Goal: Transaction & Acquisition: Subscribe to service/newsletter

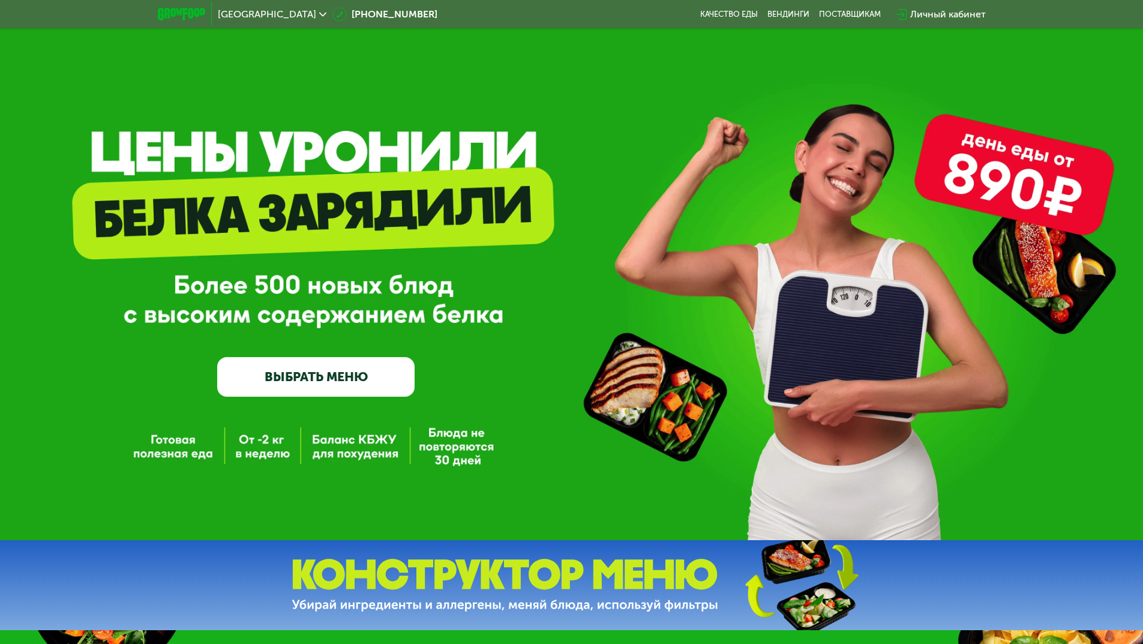
click at [312, 385] on link "ВЫБРАТЬ МЕНЮ" at bounding box center [315, 377] width 197 height 40
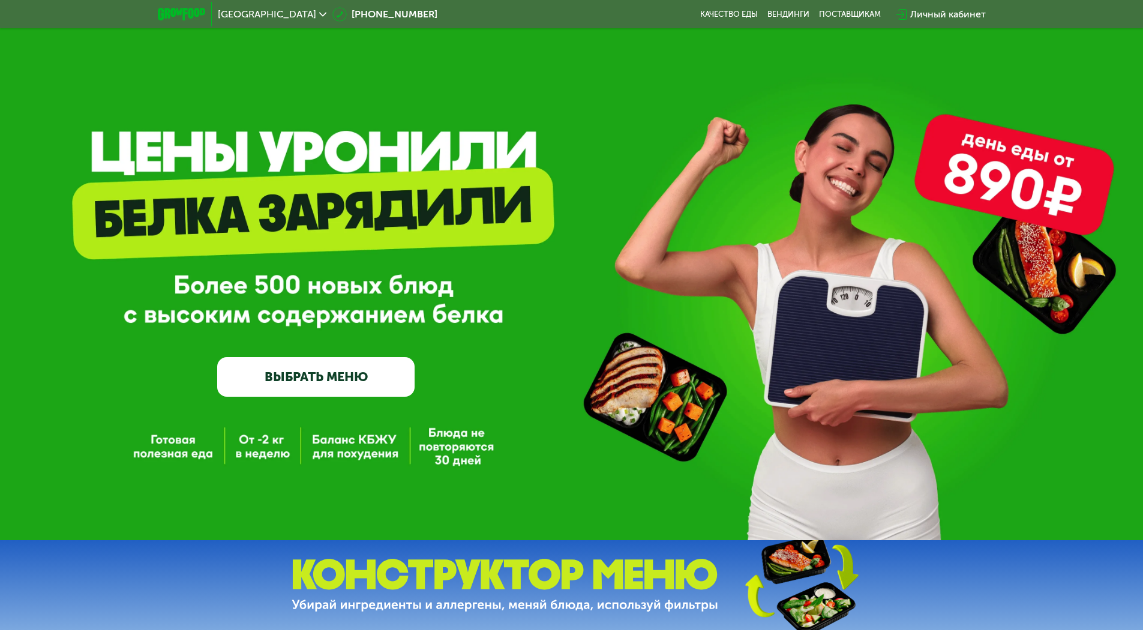
click at [319, 376] on link "ВЫБРАТЬ МЕНЮ" at bounding box center [315, 377] width 197 height 40
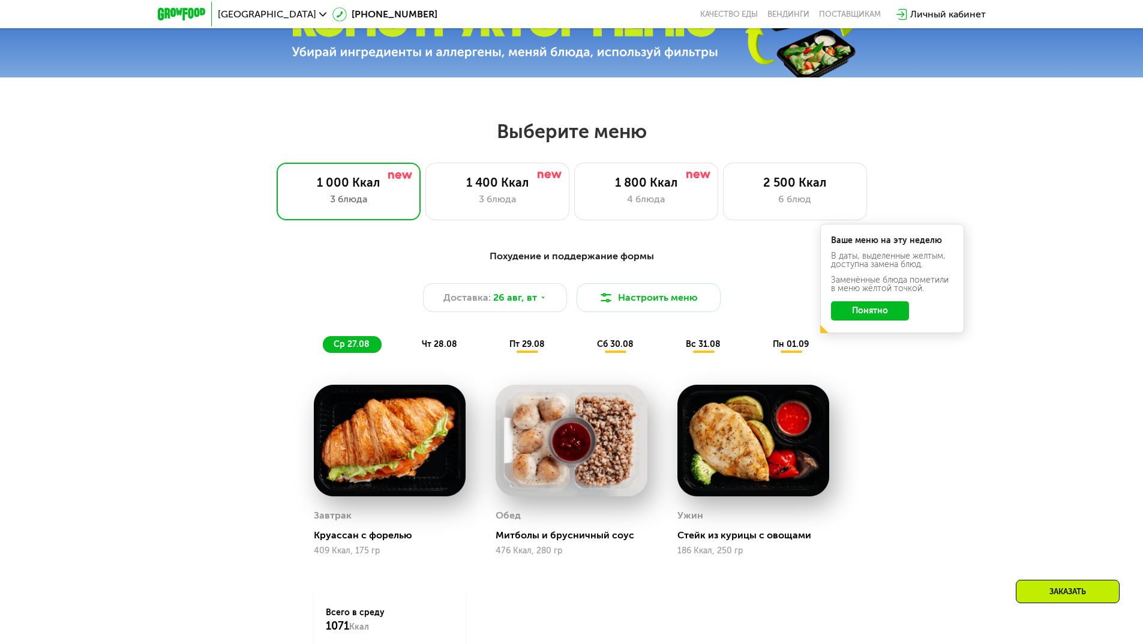
scroll to position [528, 0]
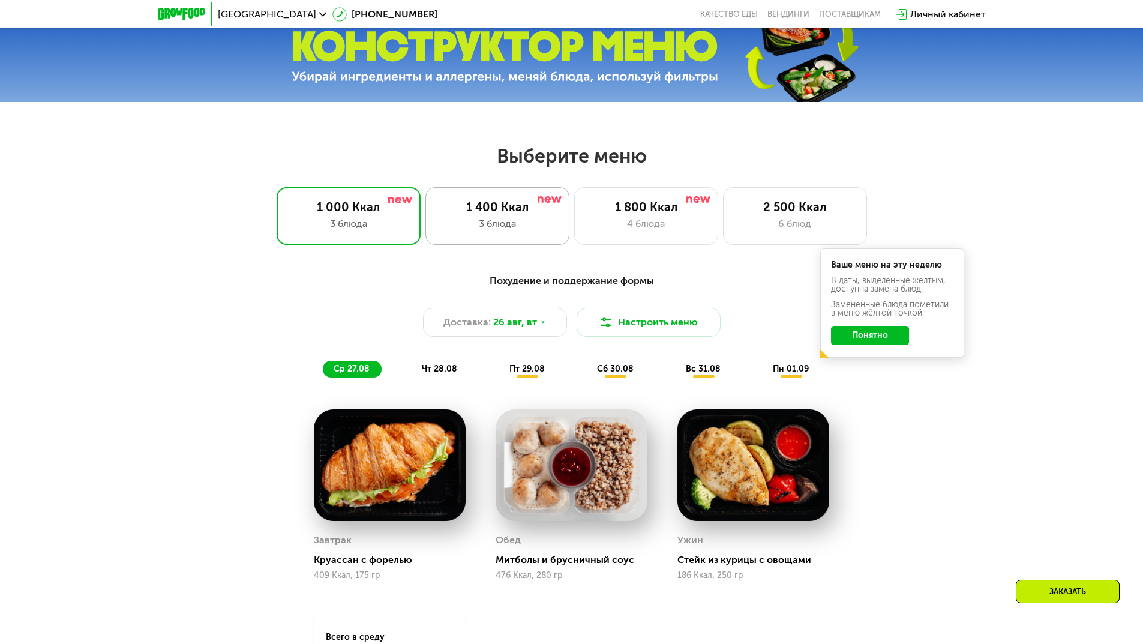
click at [574, 218] on div "1 400 Ккал 3 блюда" at bounding box center [646, 216] width 144 height 58
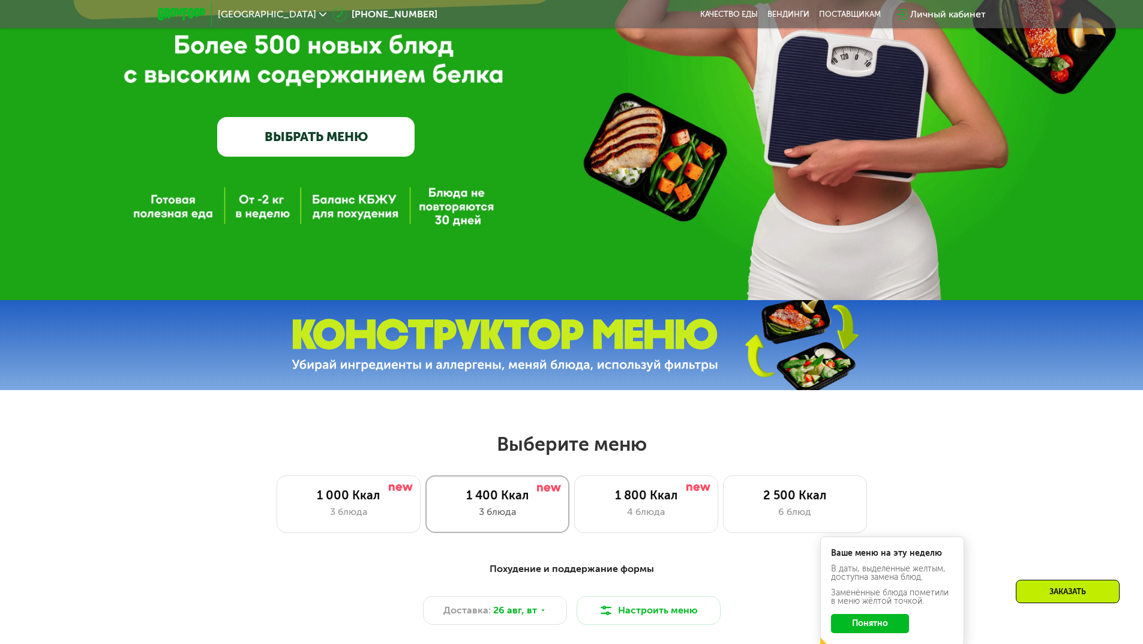
scroll to position [360, 0]
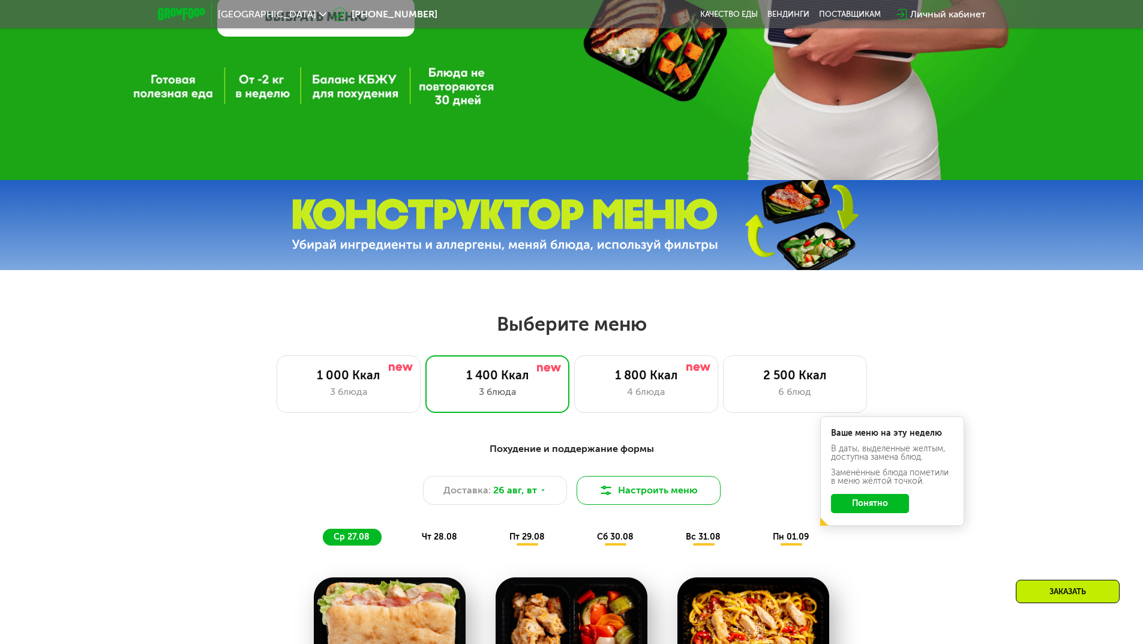
click at [603, 497] on img at bounding box center [606, 490] width 14 height 14
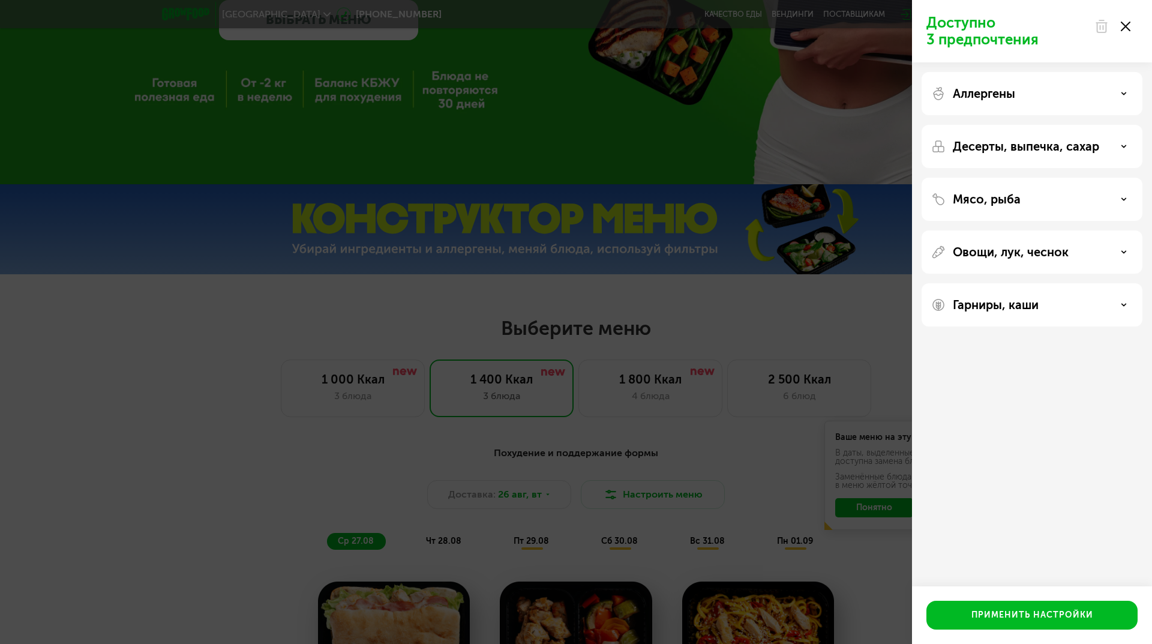
click at [597, 432] on div "Доступно 3 предпочтения Аллергены Десерты, выпечка, сахар Мясо, рыба Овощи, лук…" at bounding box center [576, 322] width 1152 height 644
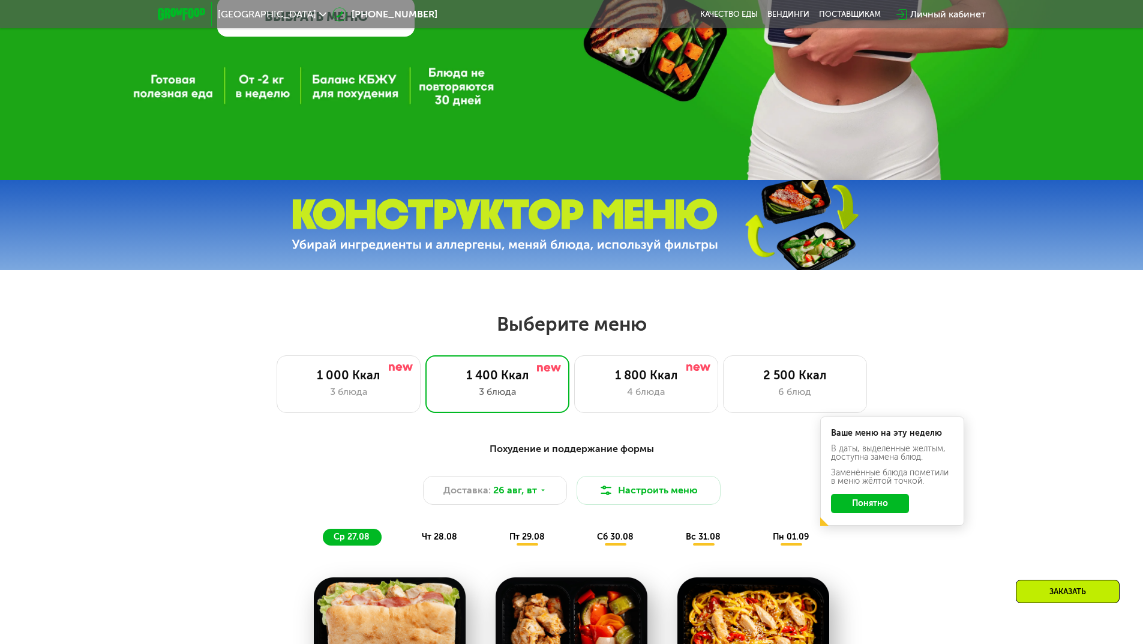
scroll to position [660, 0]
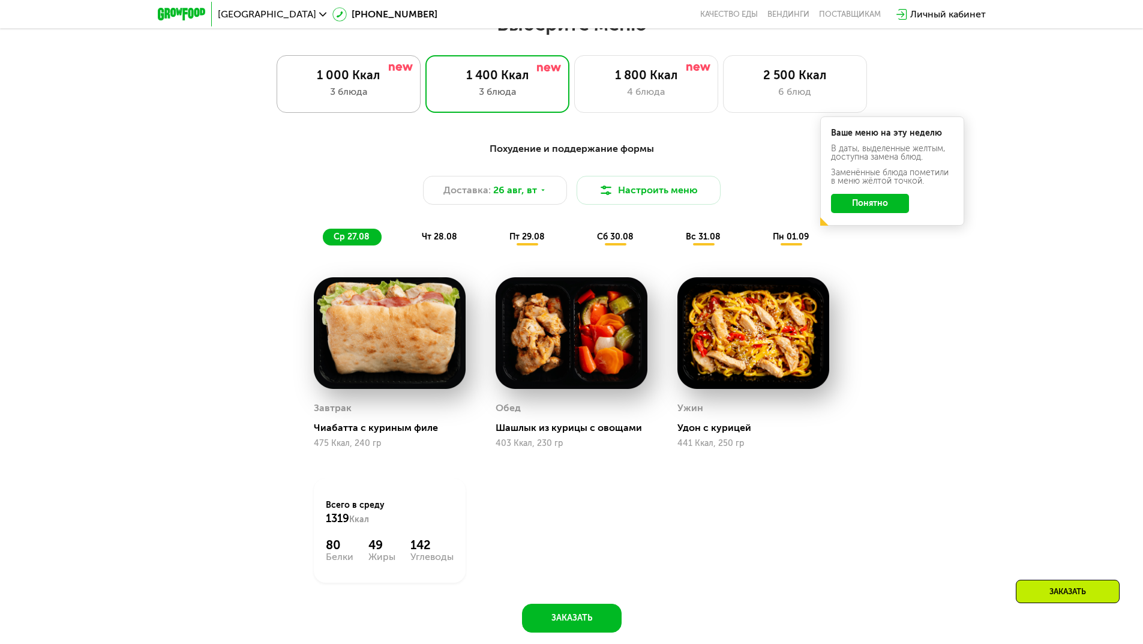
click at [362, 95] on div "3 блюда" at bounding box center [348, 92] width 119 height 14
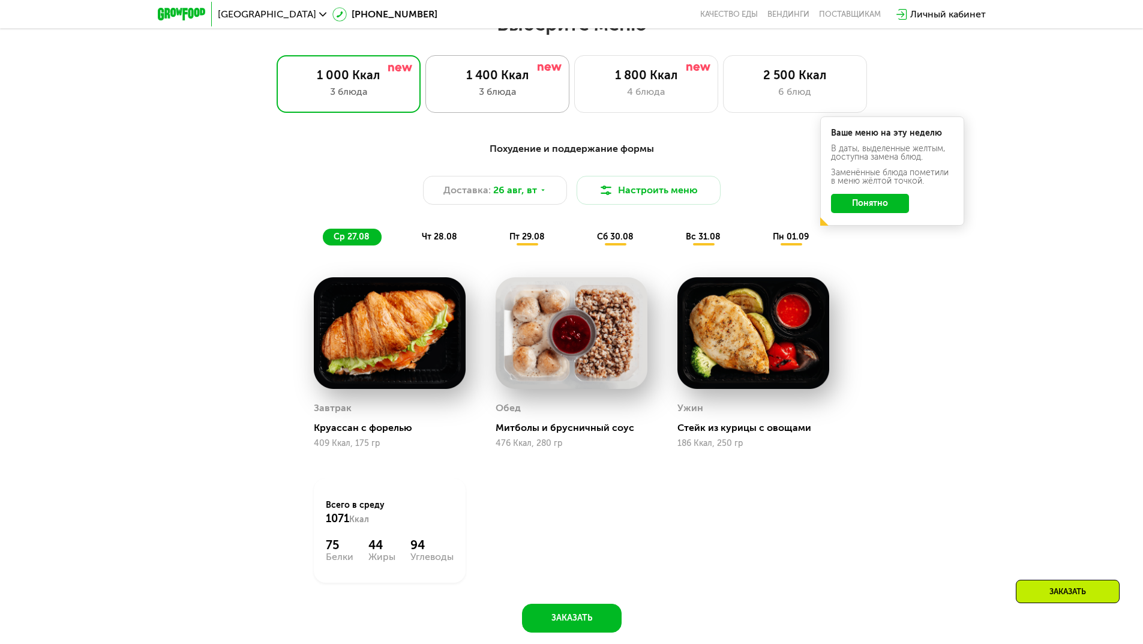
click at [574, 78] on div "1 400 Ккал 3 блюда" at bounding box center [646, 84] width 144 height 58
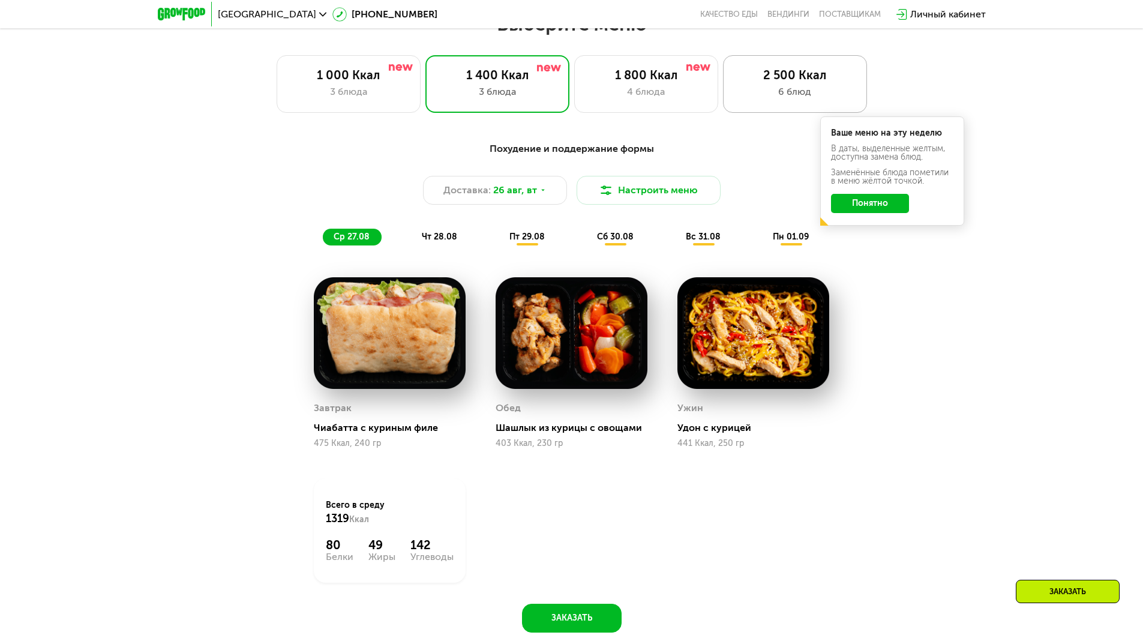
click at [788, 99] on div "6 блюд" at bounding box center [795, 92] width 119 height 14
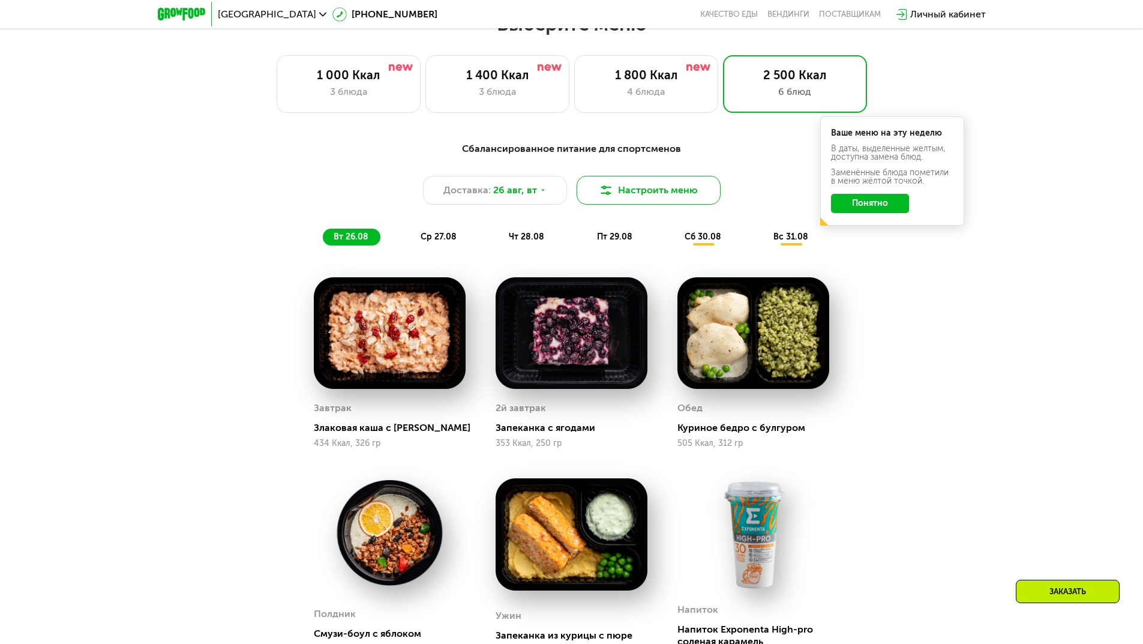
click at [629, 187] on button "Настроить меню" at bounding box center [649, 190] width 144 height 29
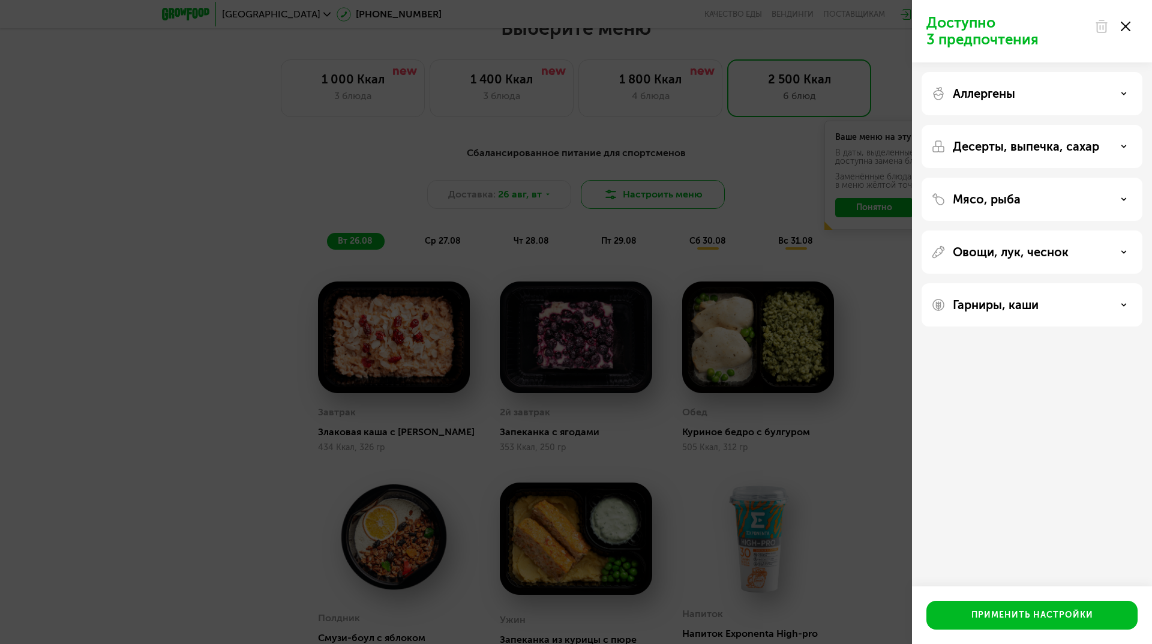
click at [629, 187] on div "Доступно 3 предпочтения Аллергены Десерты, выпечка, сахар Мясо, рыба Овощи, лук…" at bounding box center [576, 322] width 1152 height 644
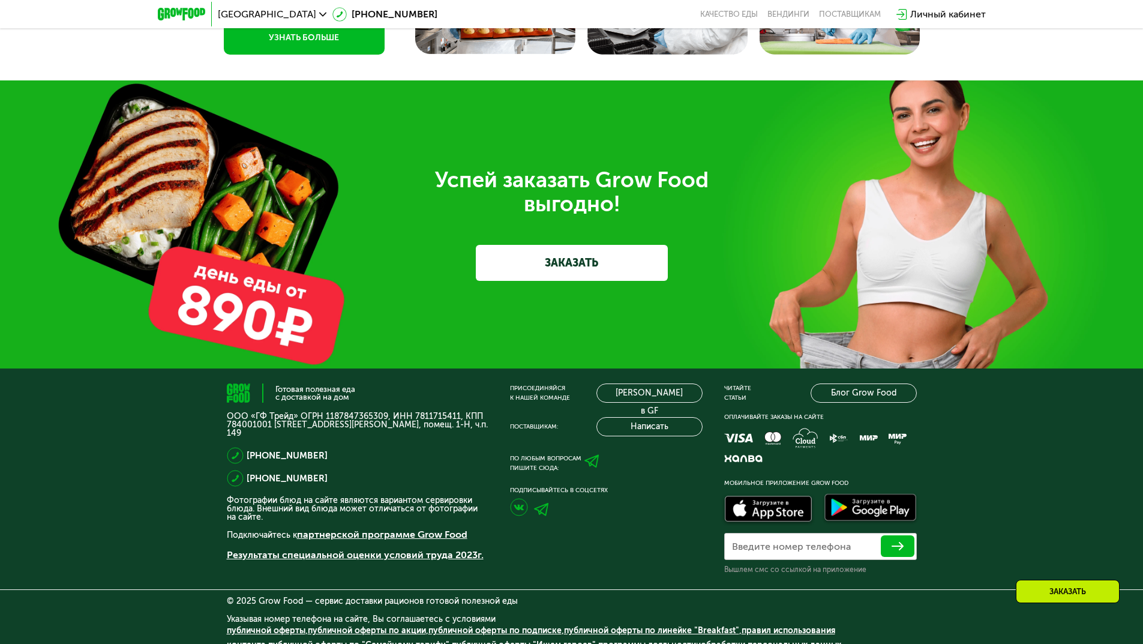
scroll to position [3892, 0]
